Goal: Information Seeking & Learning: Learn about a topic

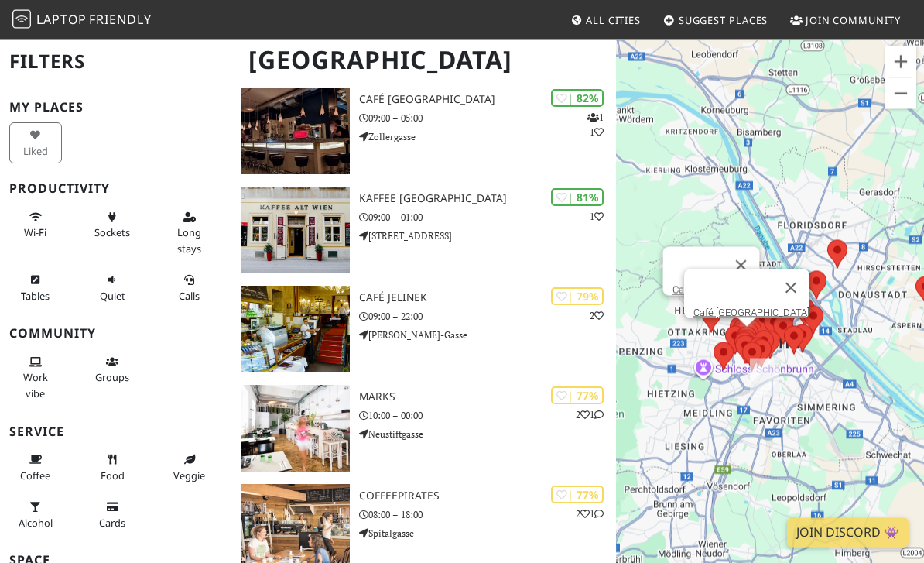
scroll to position [727, 0]
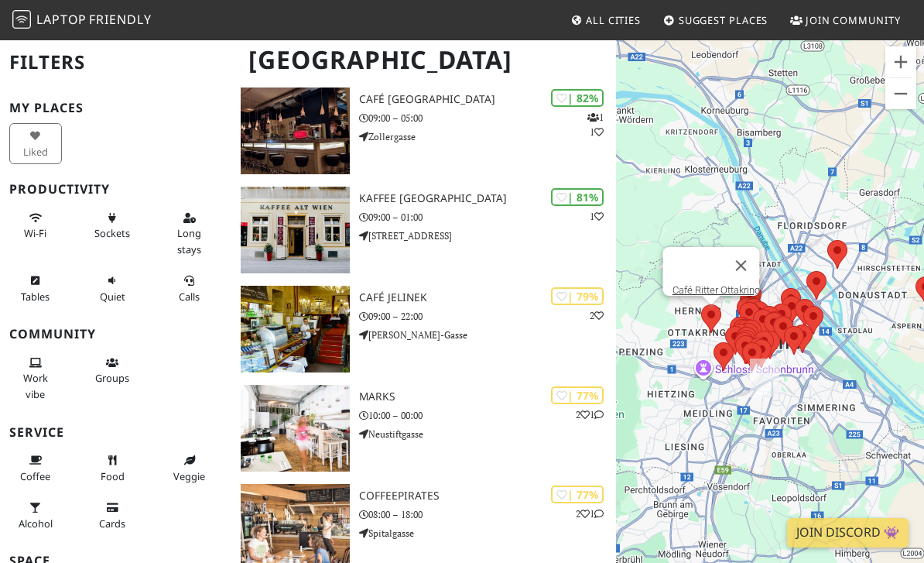
click at [33, 226] on span "Wi-Fi" at bounding box center [35, 233] width 22 height 14
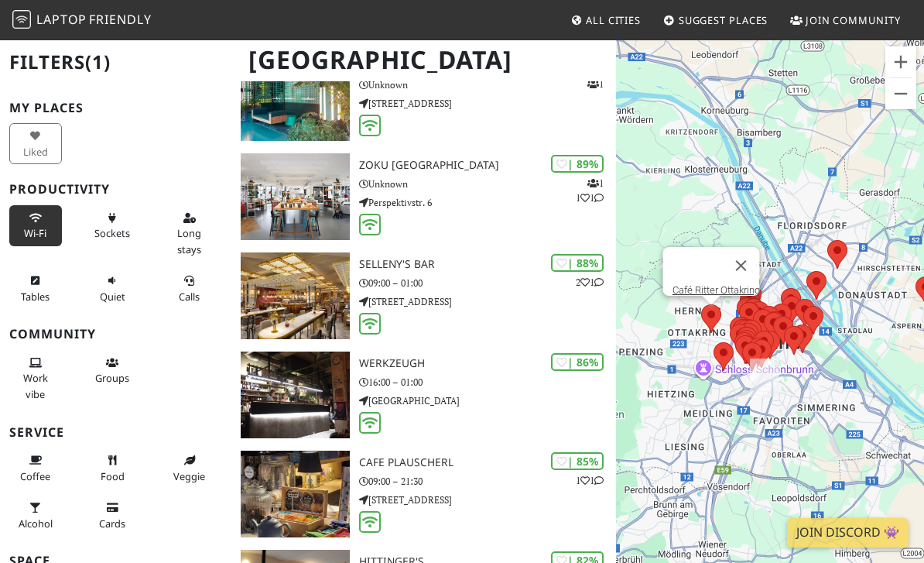
scroll to position [0, 0]
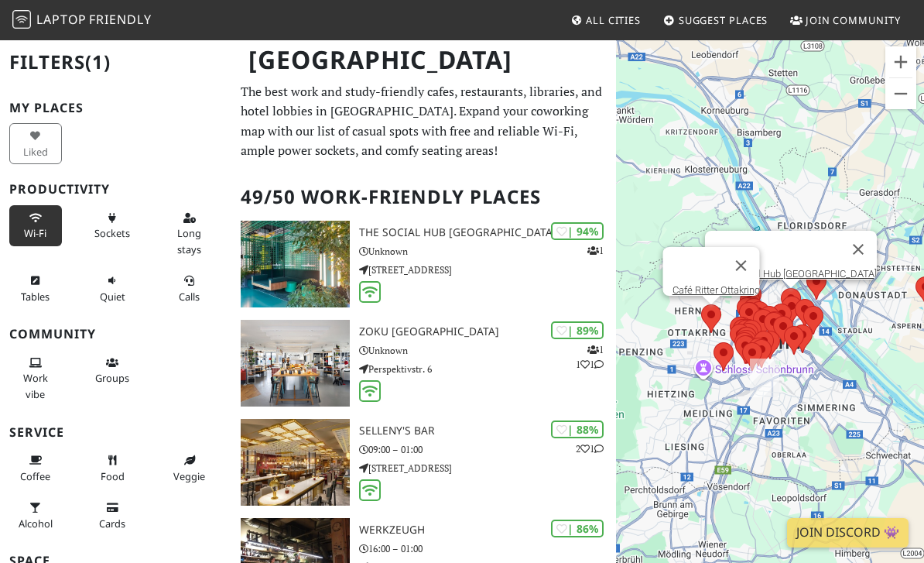
click at [447, 232] on h3 "The Social Hub [GEOGRAPHIC_DATA]" at bounding box center [487, 232] width 257 height 13
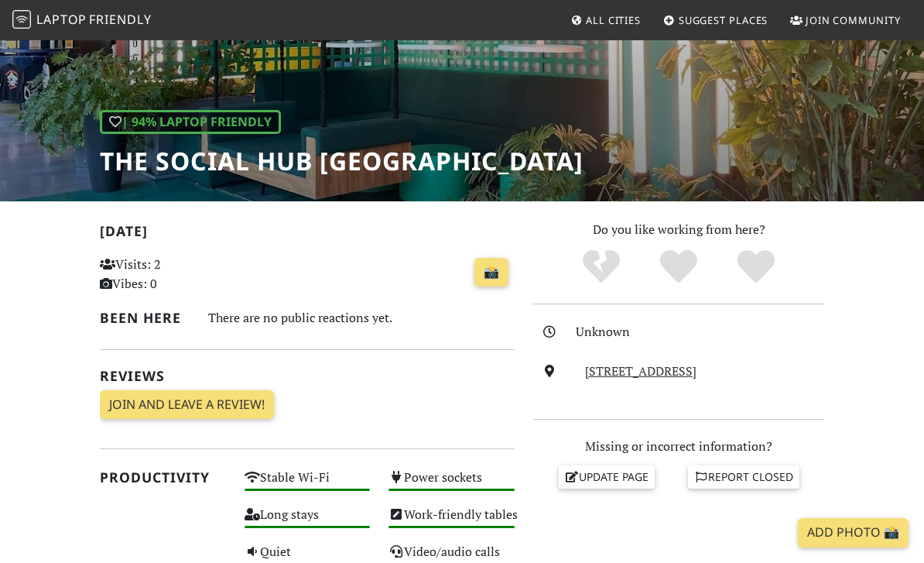
scroll to position [159, 0]
click at [615, 372] on link "Nordbahnstraße 47, 1020, Vienna" at bounding box center [640, 371] width 111 height 17
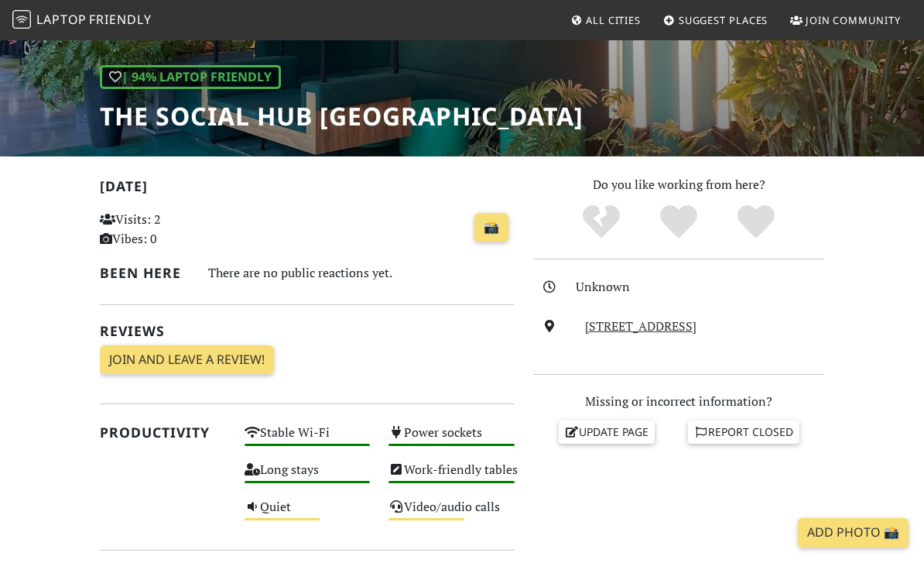
scroll to position [209, 0]
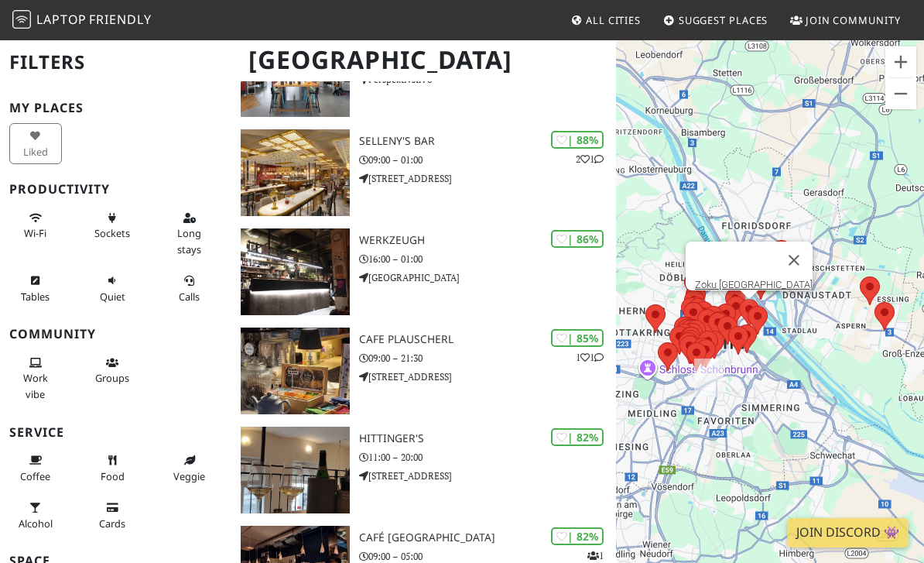
scroll to position [424, 0]
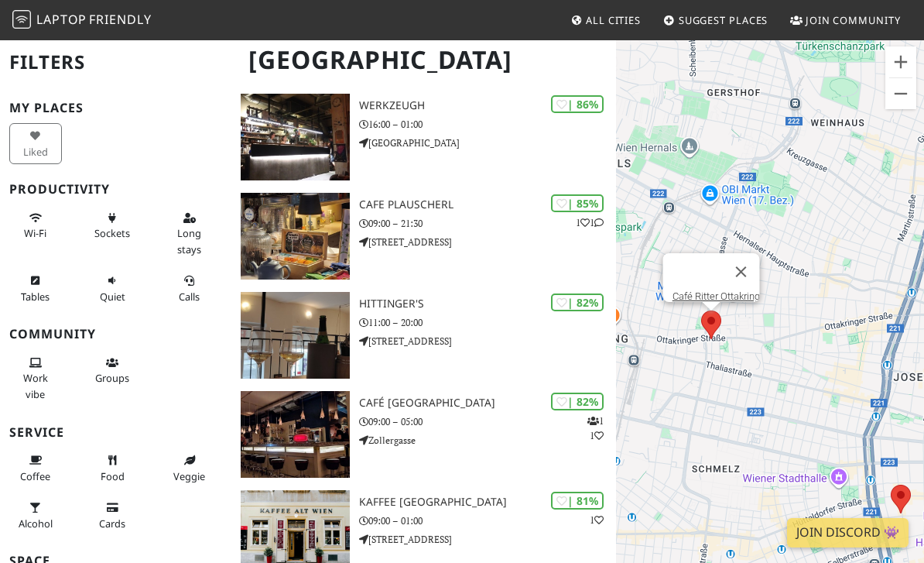
click at [723, 302] on link "Café Ritter Ottakring" at bounding box center [715, 296] width 87 height 12
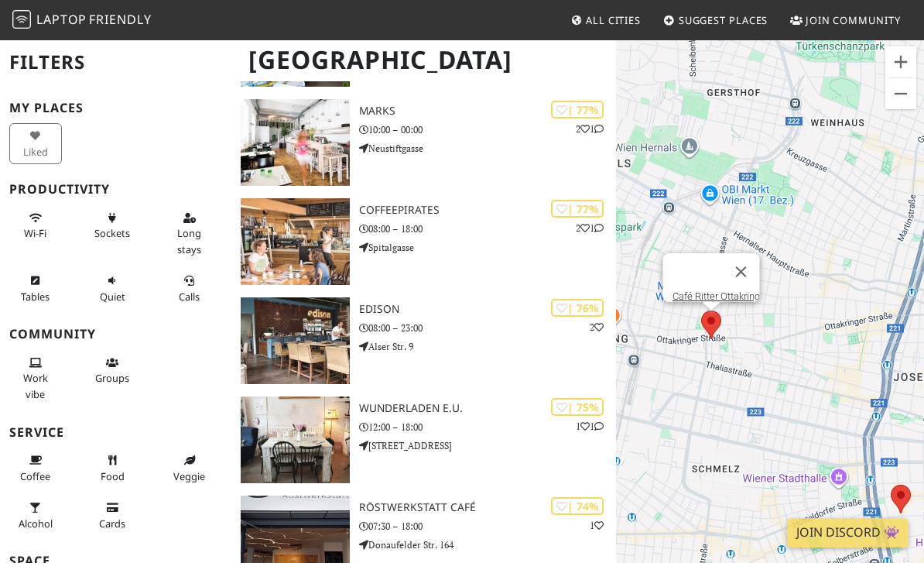
scroll to position [1062, 0]
